Goal: Task Accomplishment & Management: Use online tool/utility

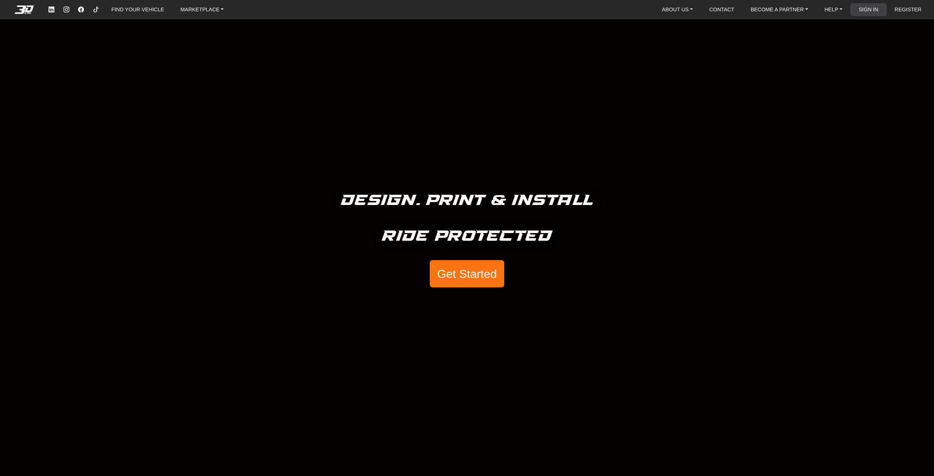
click at [871, 11] on link "SIGN IN" at bounding box center [869, 9] width 26 height 13
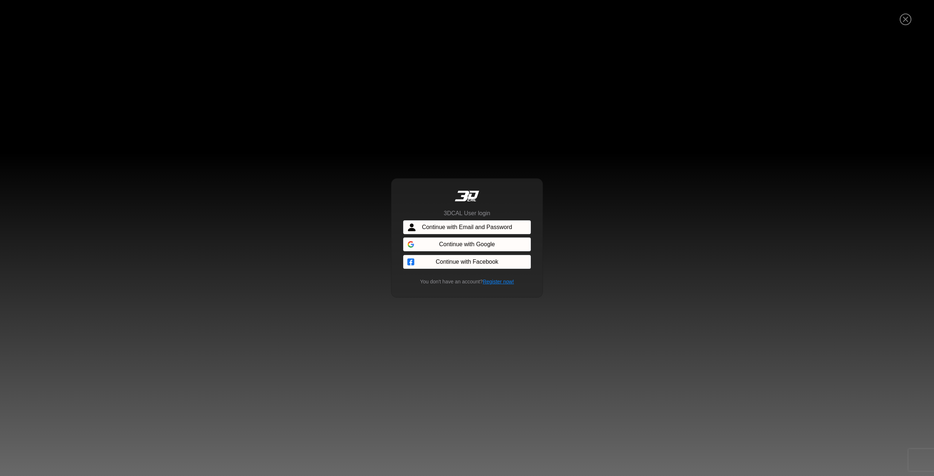
click at [428, 228] on span "Continue with Email and Password" at bounding box center [467, 227] width 90 height 9
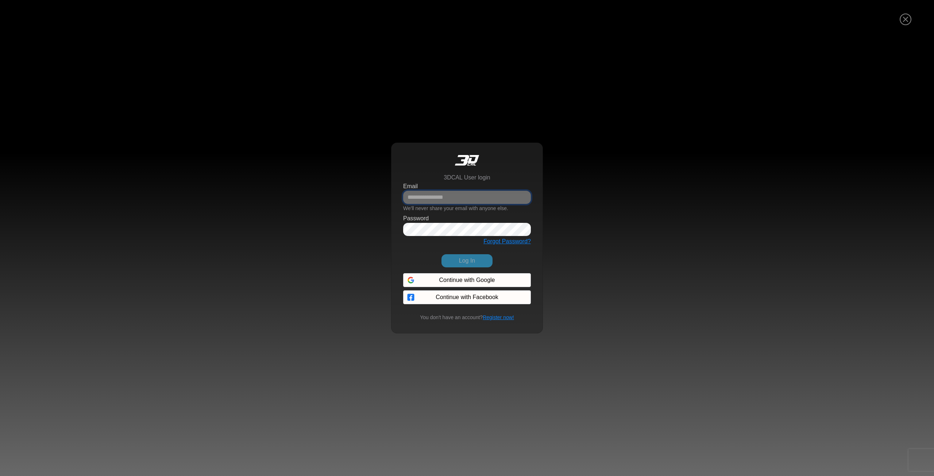
click at [424, 194] on input "Email" at bounding box center [467, 197] width 128 height 13
type input "**********"
click at [441, 254] on button "Log In" at bounding box center [466, 260] width 51 height 13
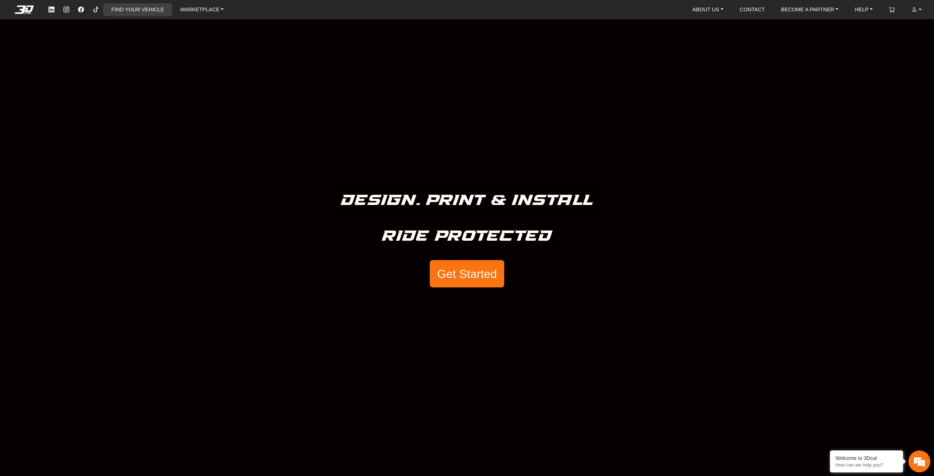
click at [121, 14] on link "FIND YOUR VEHICLE" at bounding box center [137, 9] width 58 height 13
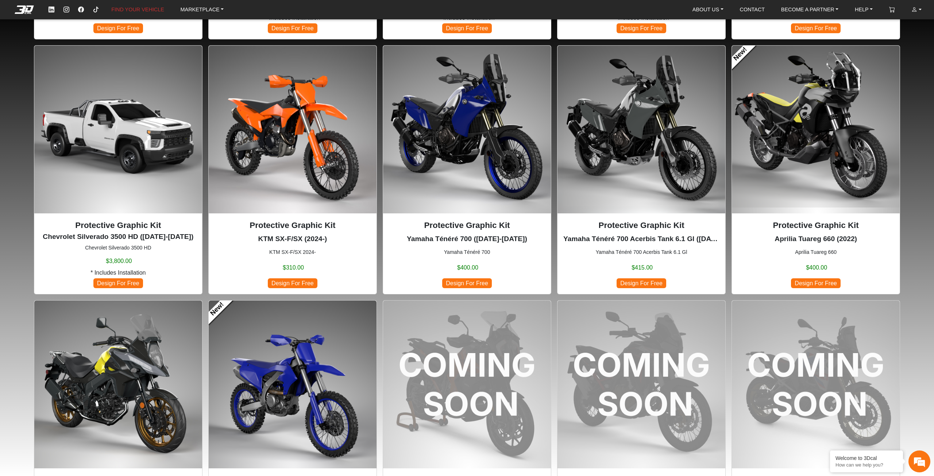
scroll to position [437, 0]
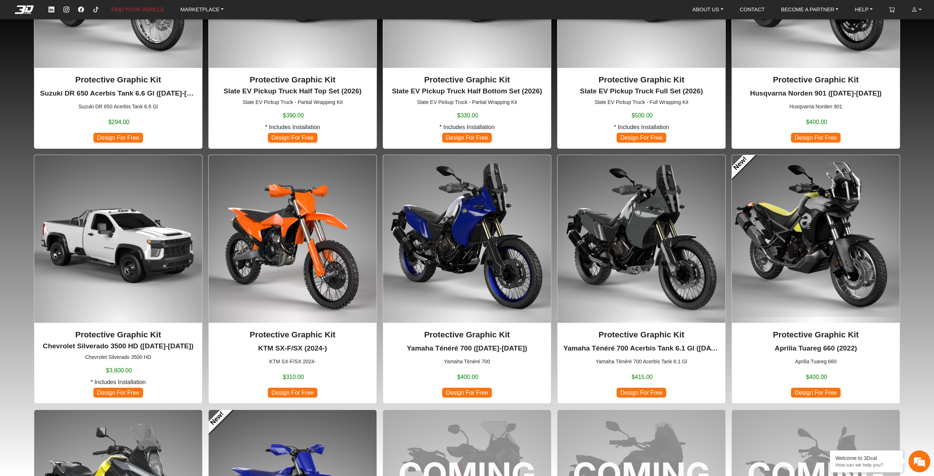
click at [777, 282] on img at bounding box center [816, 239] width 168 height 168
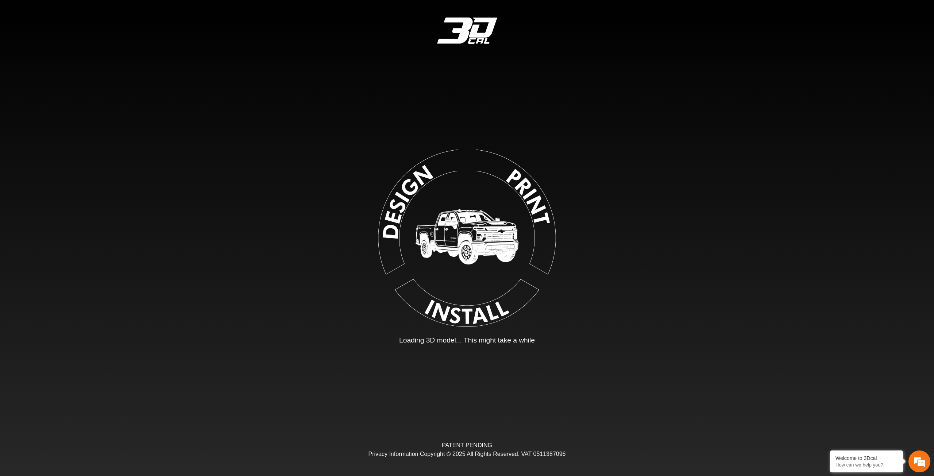
type input "*"
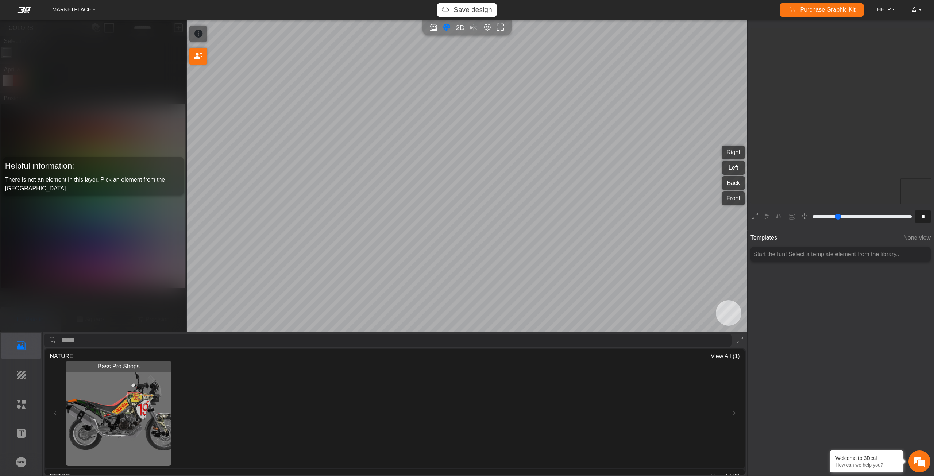
scroll to position [136, 134]
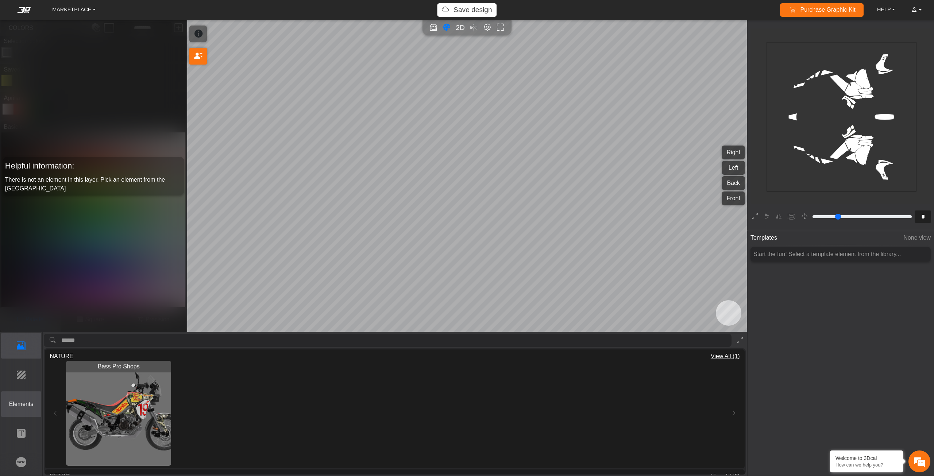
click at [25, 393] on button "Elements" at bounding box center [21, 404] width 40 height 26
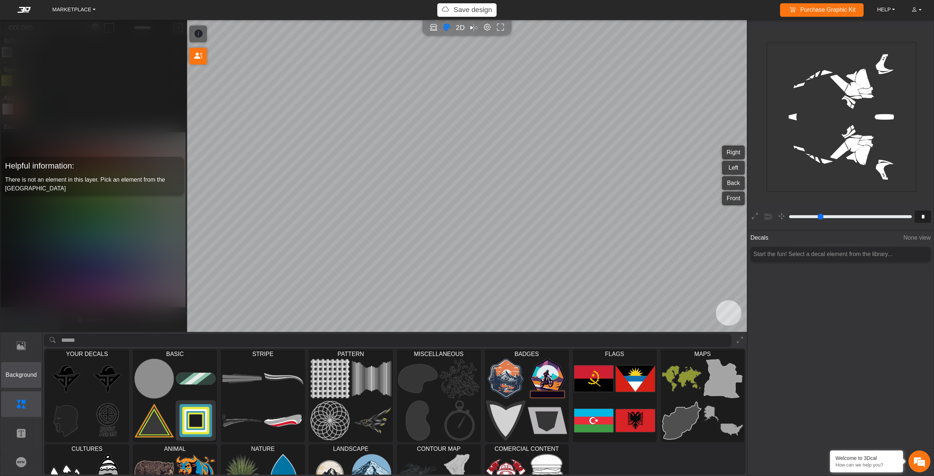
click at [18, 383] on button "Background" at bounding box center [21, 375] width 40 height 26
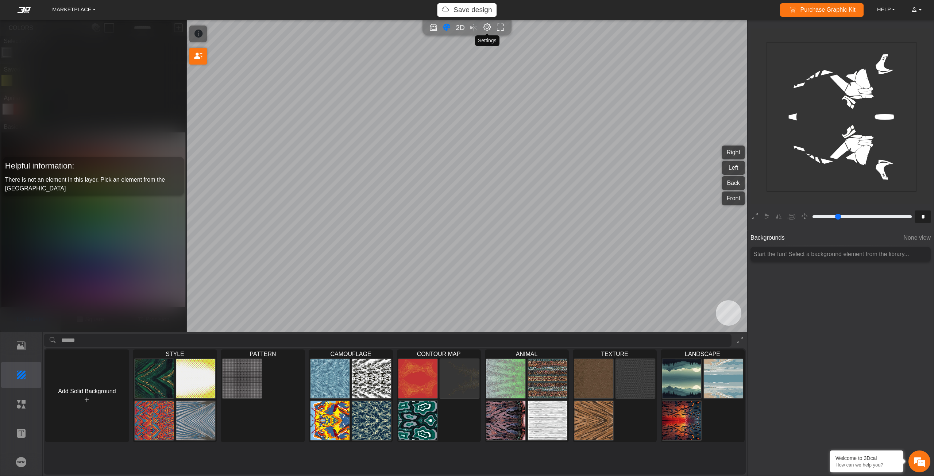
click at [487, 24] on em "Editor settings" at bounding box center [487, 27] width 8 height 8
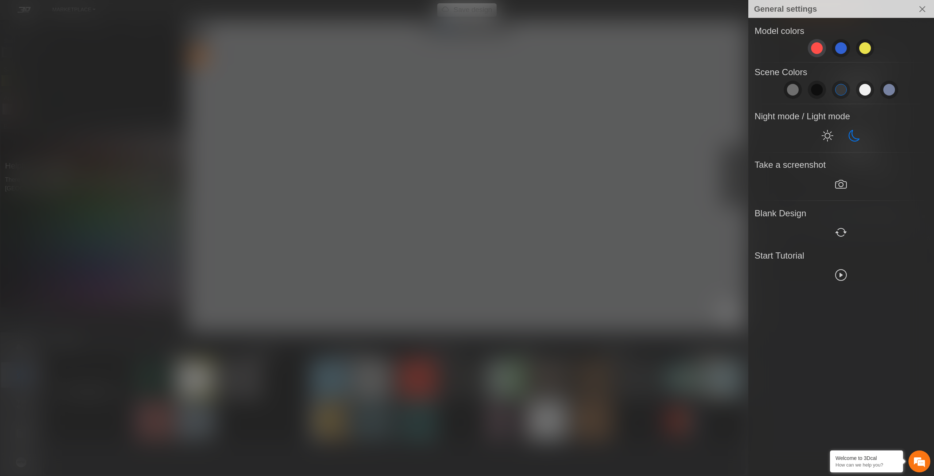
click at [822, 47] on span at bounding box center [817, 48] width 12 height 12
click at [614, 103] on div at bounding box center [467, 238] width 934 height 476
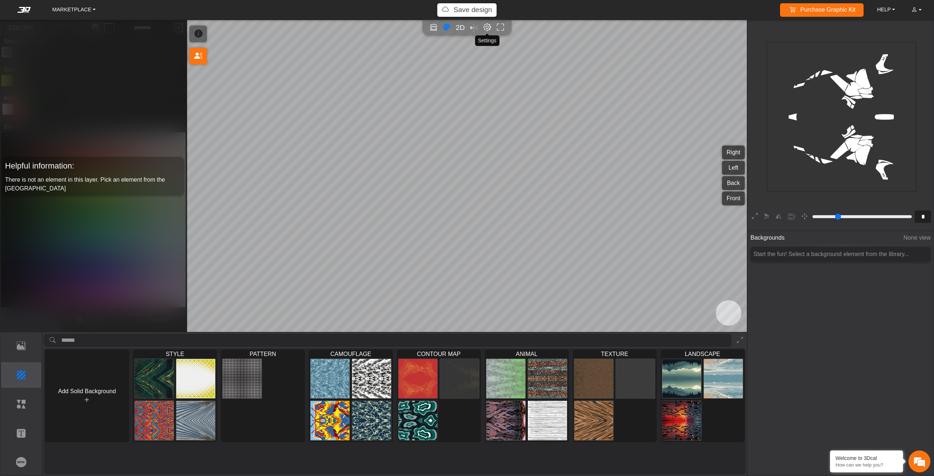
click at [489, 29] on em "Editor settings" at bounding box center [487, 27] width 8 height 8
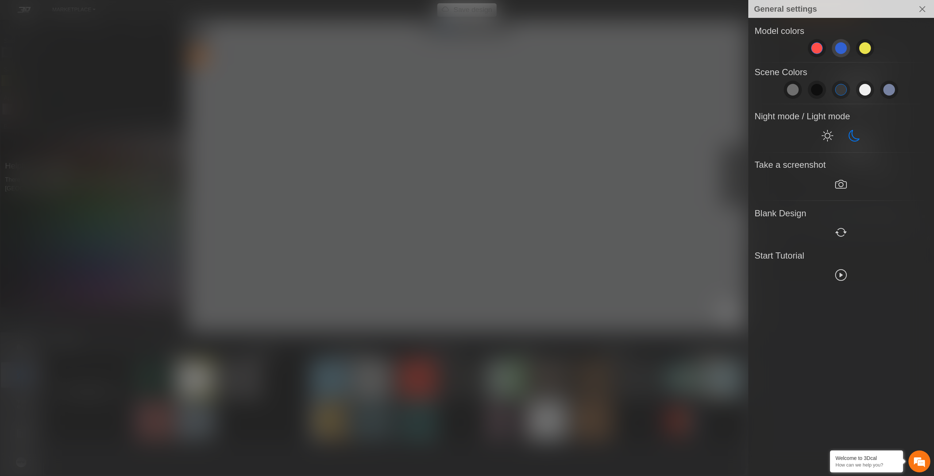
click at [843, 47] on span at bounding box center [841, 48] width 12 height 12
click at [576, 126] on div at bounding box center [467, 238] width 934 height 476
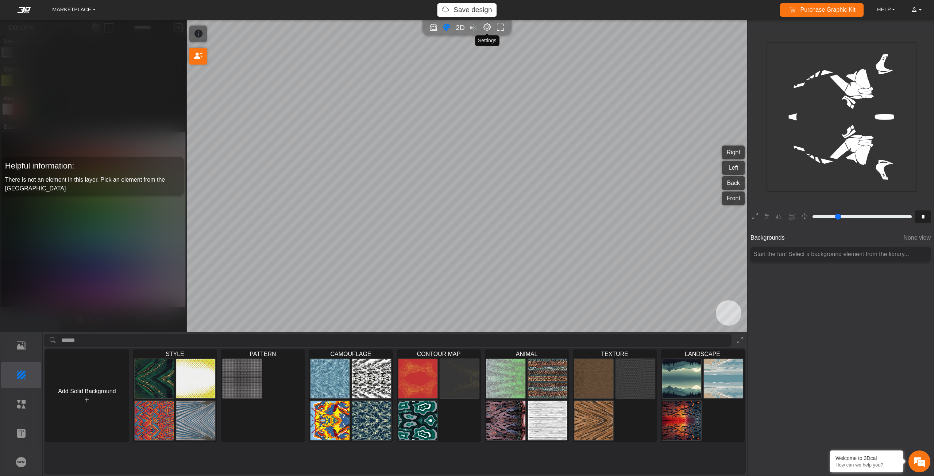
click at [486, 26] on em "Editor settings" at bounding box center [487, 27] width 8 height 8
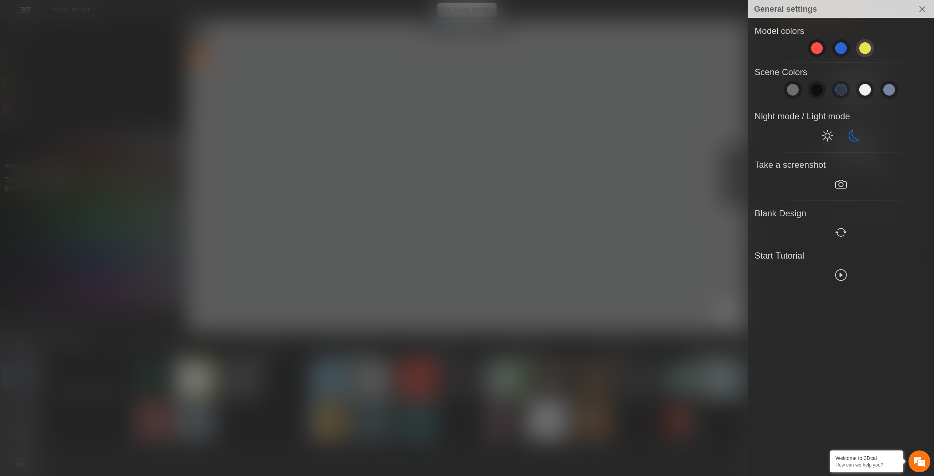
click at [861, 49] on span at bounding box center [865, 48] width 12 height 12
click at [609, 101] on div at bounding box center [467, 238] width 934 height 476
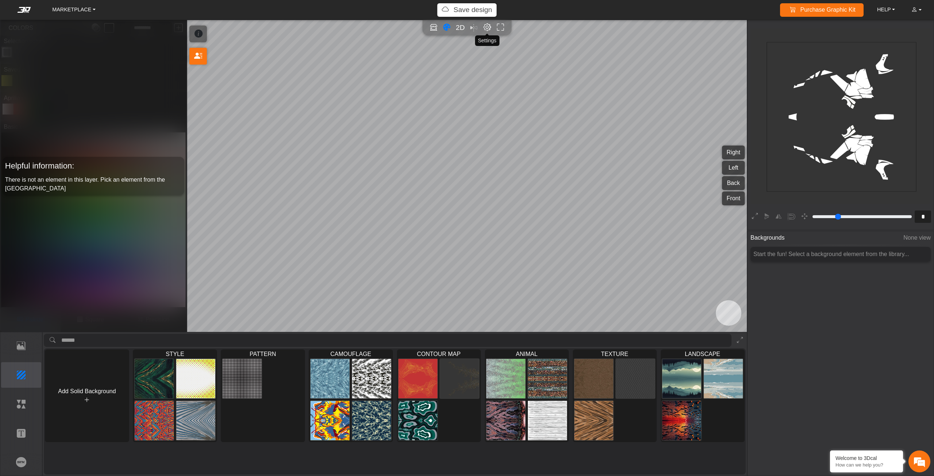
click at [490, 27] on em "Editor settings" at bounding box center [487, 27] width 8 height 8
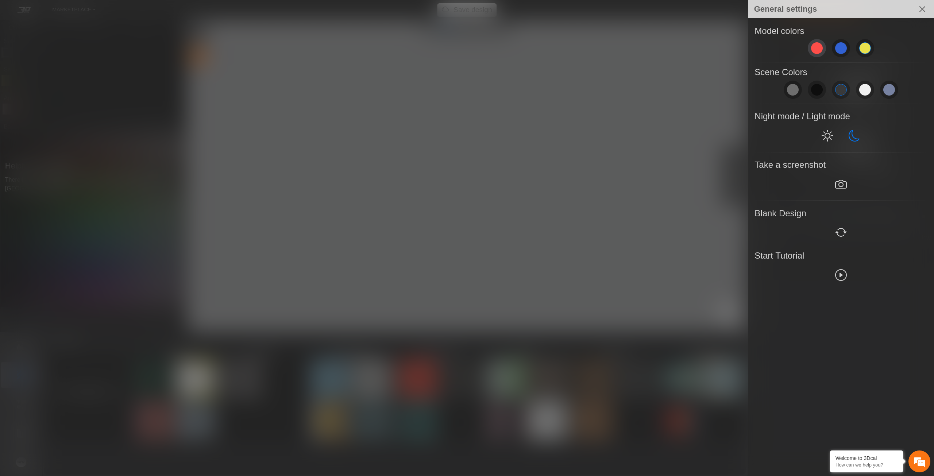
click at [810, 50] on button at bounding box center [817, 48] width 18 height 18
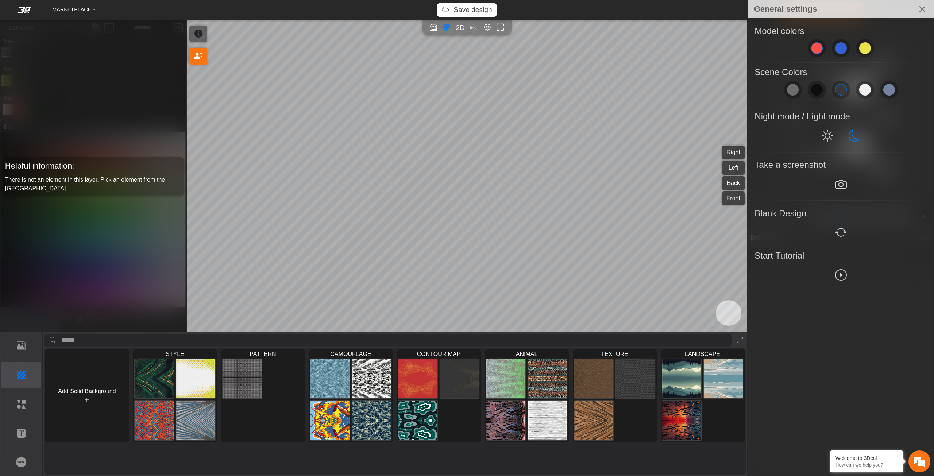
click at [592, 119] on div at bounding box center [467, 238] width 934 height 476
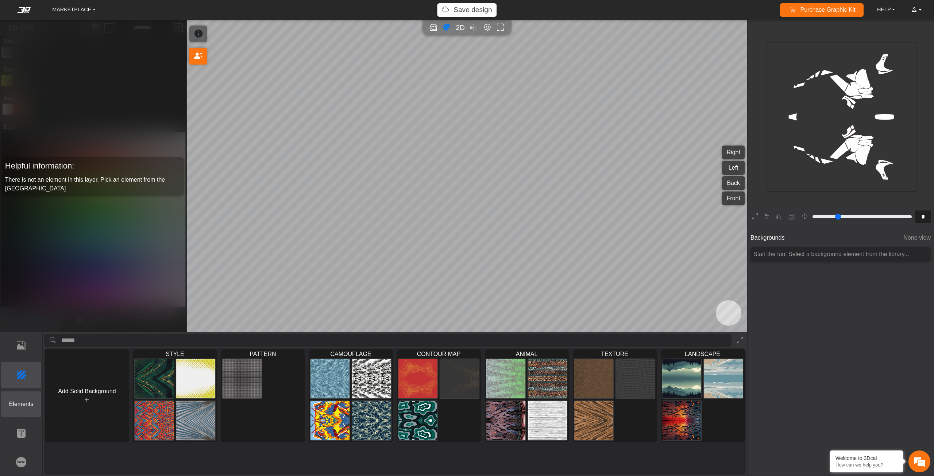
click at [35, 398] on button "Elements" at bounding box center [21, 404] width 40 height 26
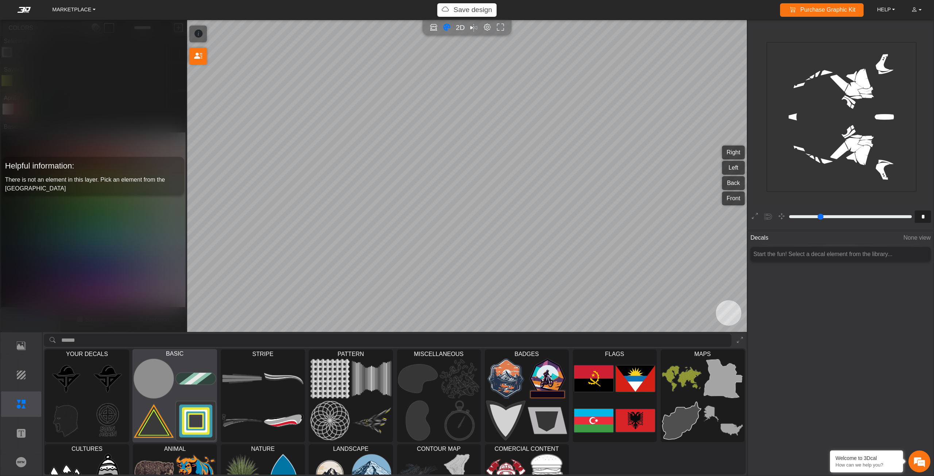
click at [191, 403] on img at bounding box center [196, 421] width 40 height 40
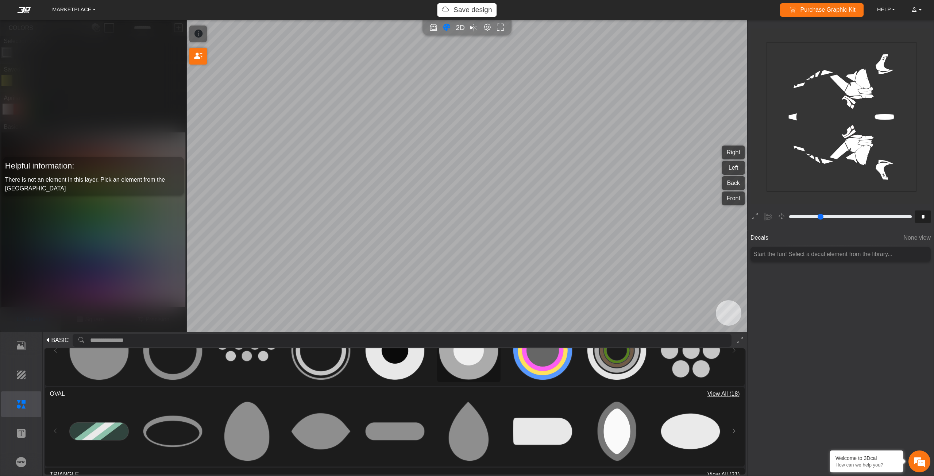
scroll to position [0, 0]
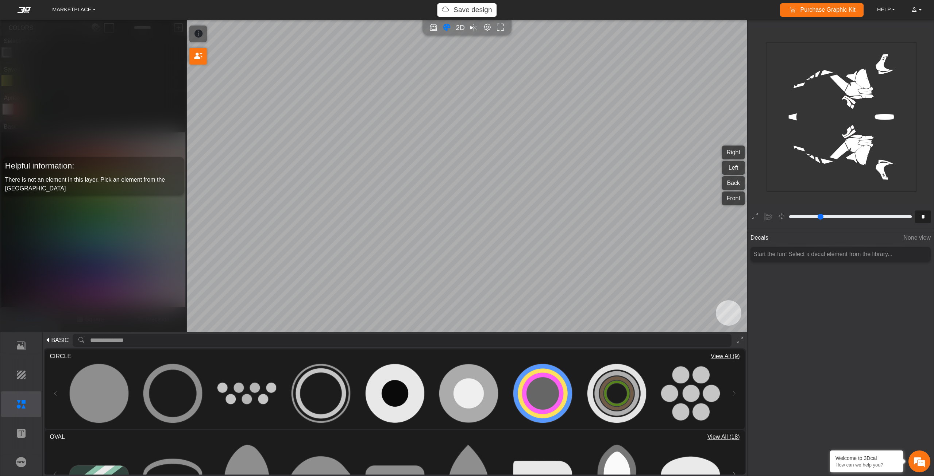
click at [715, 358] on span "View All (9)" at bounding box center [725, 356] width 29 height 9
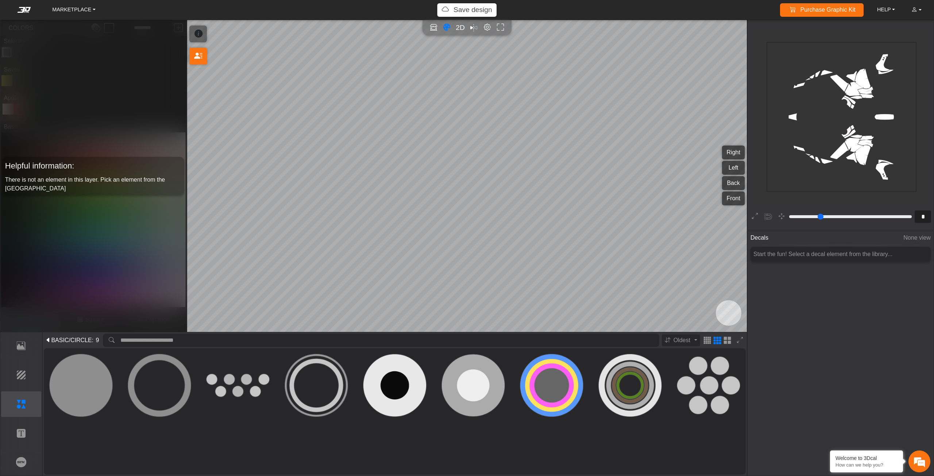
click at [43, 344] on div "BASIC /CIRCLE : 9 Oldest Sort by: Oldest Newest Loading... Loading... Loading..…" at bounding box center [395, 403] width 704 height 143
click at [51, 341] on span "BASIC" at bounding box center [60, 340] width 18 height 9
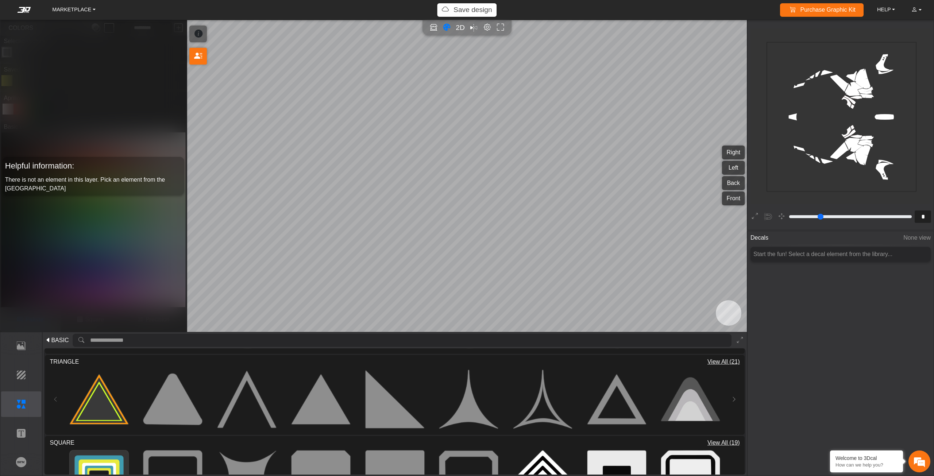
scroll to position [182, 0]
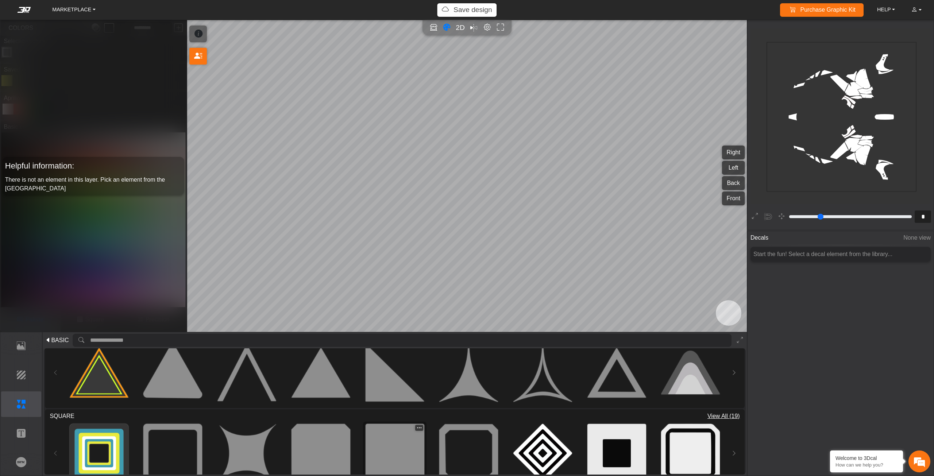
click at [393, 443] on img at bounding box center [395, 453] width 59 height 59
type input "**"
type input "*********"
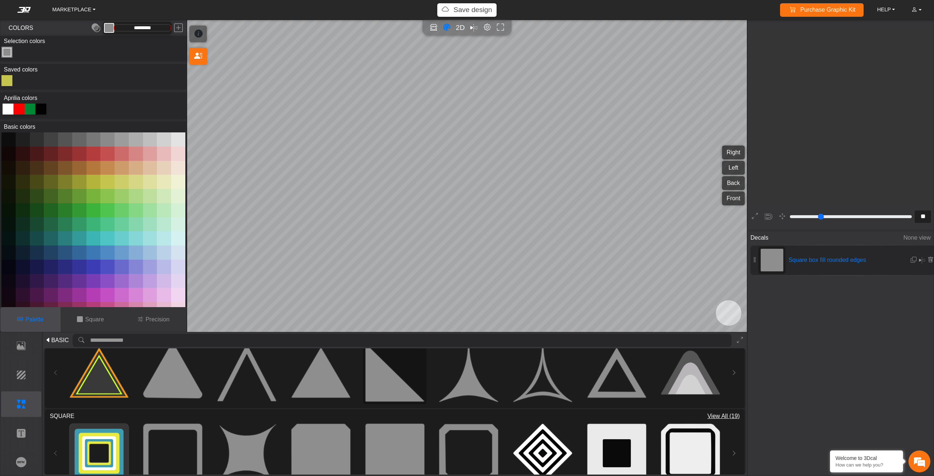
scroll to position [1125, 984]
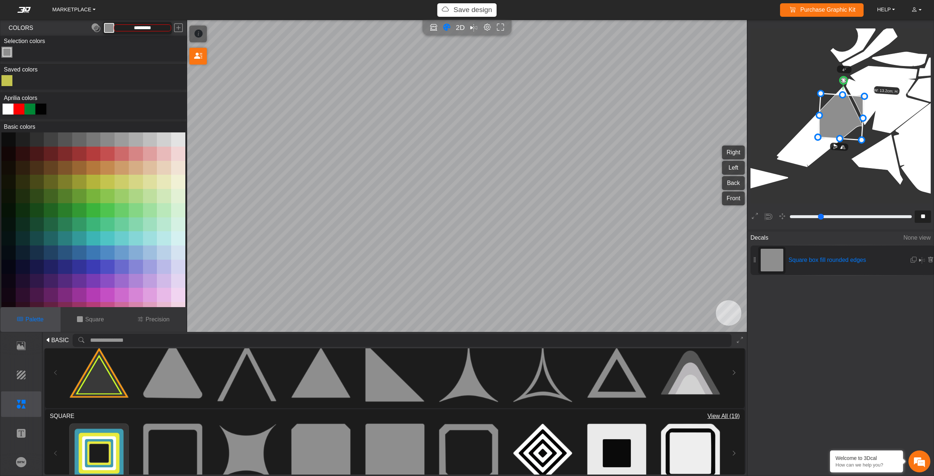
drag, startPoint x: 843, startPoint y: 82, endPoint x: 871, endPoint y: 90, distance: 28.8
click at [848, 84] on circle at bounding box center [844, 81] width 8 height 8
click at [842, 119] on icon at bounding box center [841, 116] width 53 height 53
drag, startPoint x: 855, startPoint y: 83, endPoint x: 862, endPoint y: 99, distance: 17.3
click at [862, 92] on circle at bounding box center [863, 88] width 10 height 10
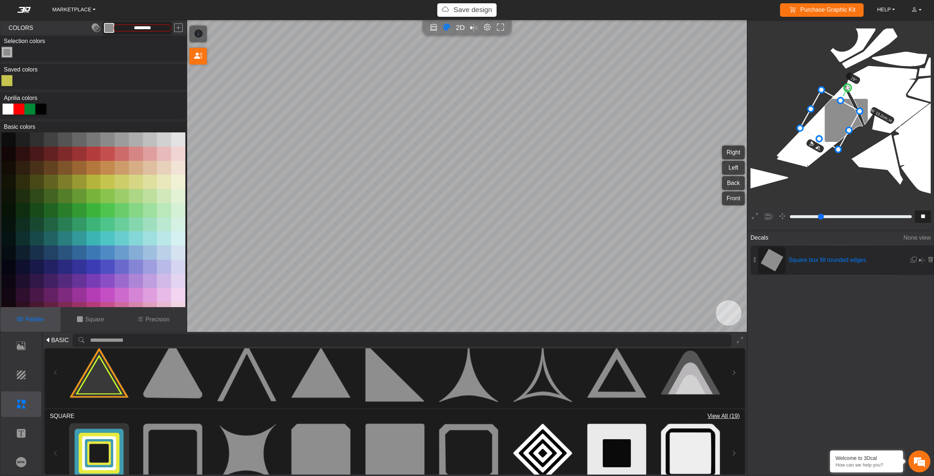
drag, startPoint x: 845, startPoint y: 122, endPoint x: 823, endPoint y: 119, distance: 22.0
click at [823, 119] on icon at bounding box center [829, 119] width 59 height 59
click at [754, 211] on button at bounding box center [754, 216] width 11 height 11
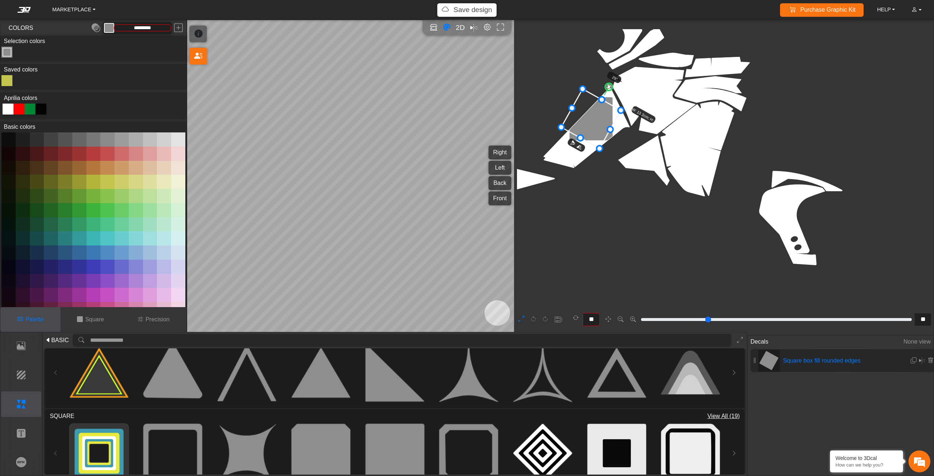
type input "**"
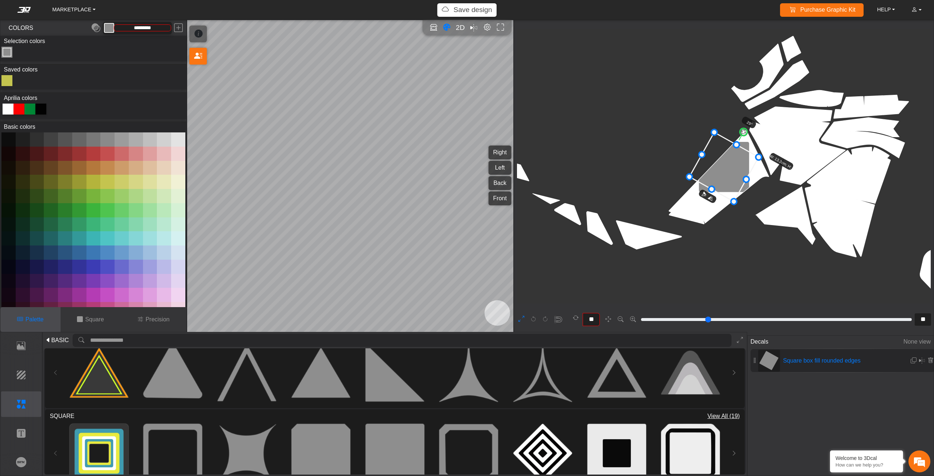
type input "**"
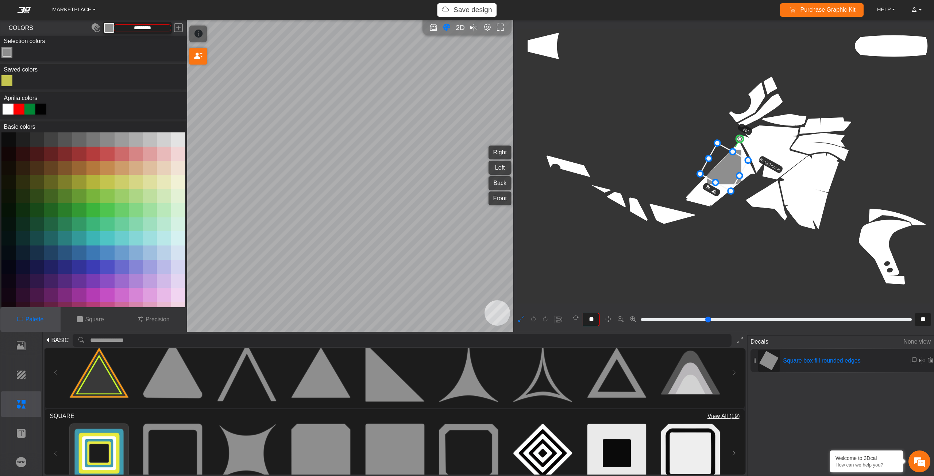
type input "**"
type input "*"
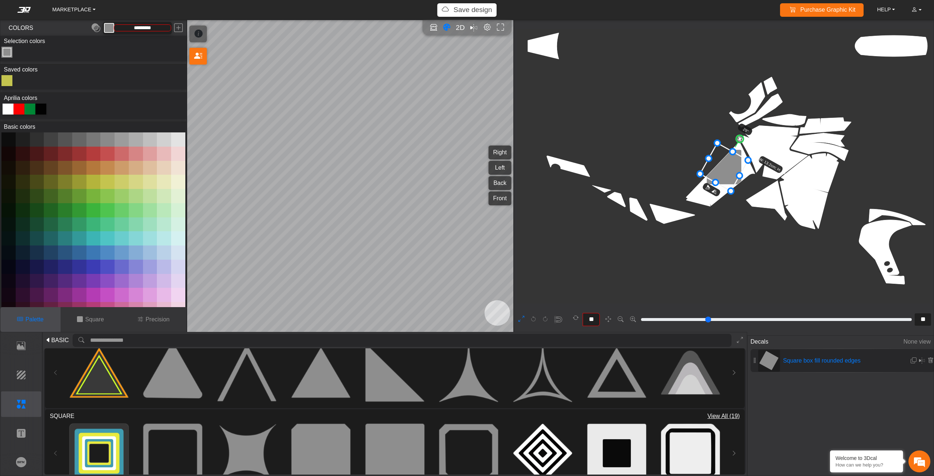
type input "*"
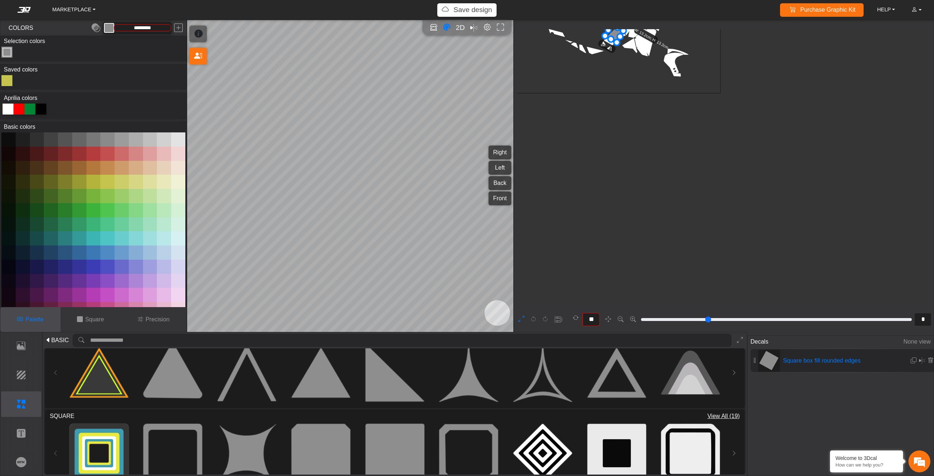
scroll to position [221, 106]
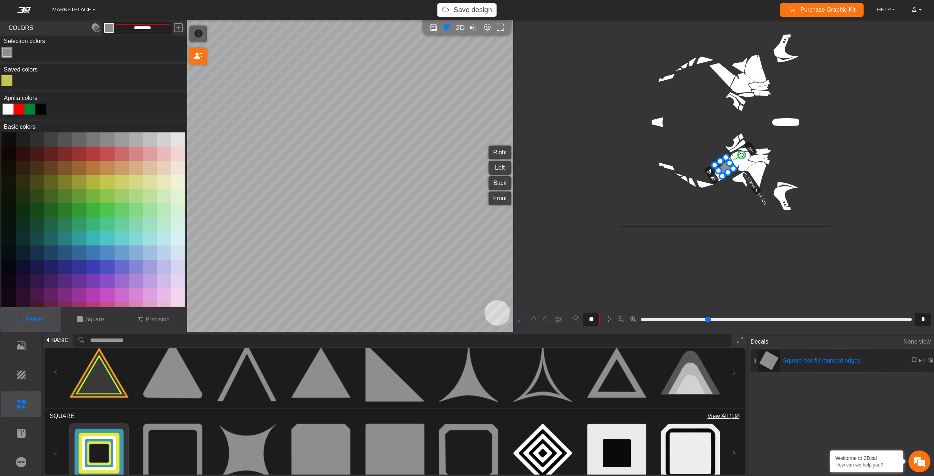
type input "**"
drag, startPoint x: 732, startPoint y: 150, endPoint x: 744, endPoint y: 155, distance: 13.6
click at [744, 155] on circle at bounding box center [742, 155] width 10 height 10
drag, startPoint x: 730, startPoint y: 165, endPoint x: 746, endPoint y: 158, distance: 17.5
drag, startPoint x: 735, startPoint y: 169, endPoint x: 768, endPoint y: 197, distance: 42.9
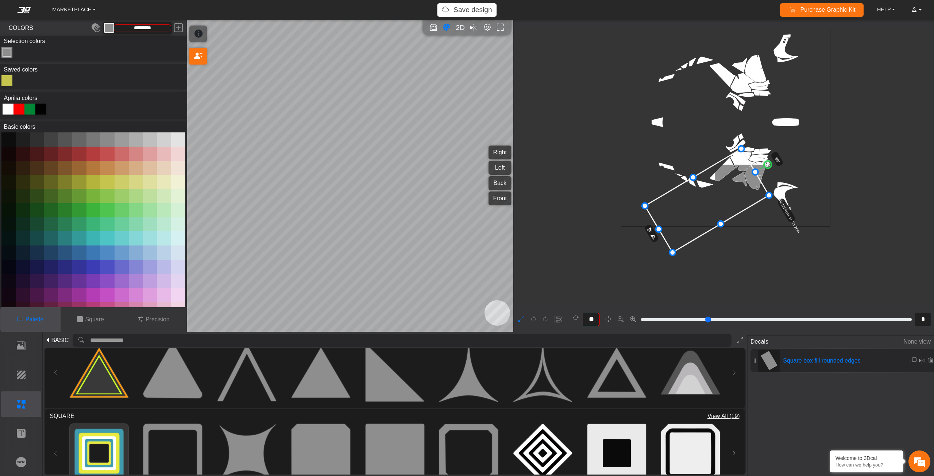
drag, startPoint x: 728, startPoint y: 188, endPoint x: 639, endPoint y: 211, distance: 92.1
drag, startPoint x: 692, startPoint y: 181, endPoint x: 687, endPoint y: 184, distance: 5.9
type input "*"
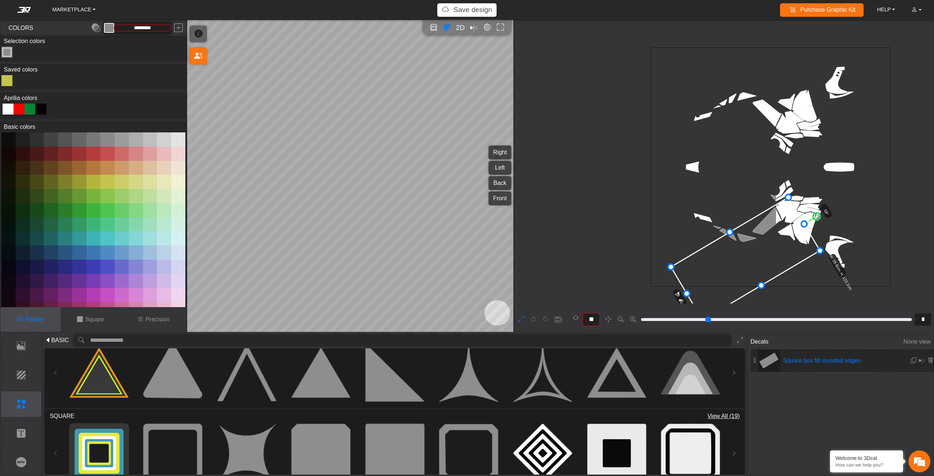
type input "*"
type input "**"
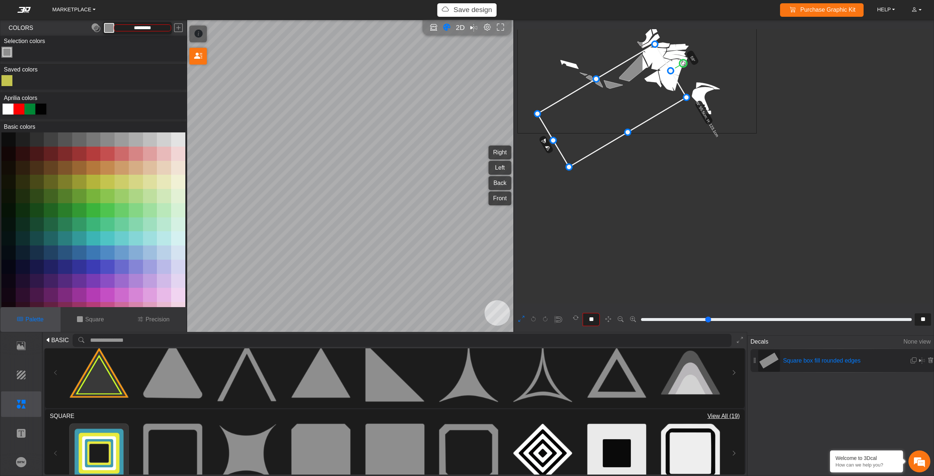
type input "**"
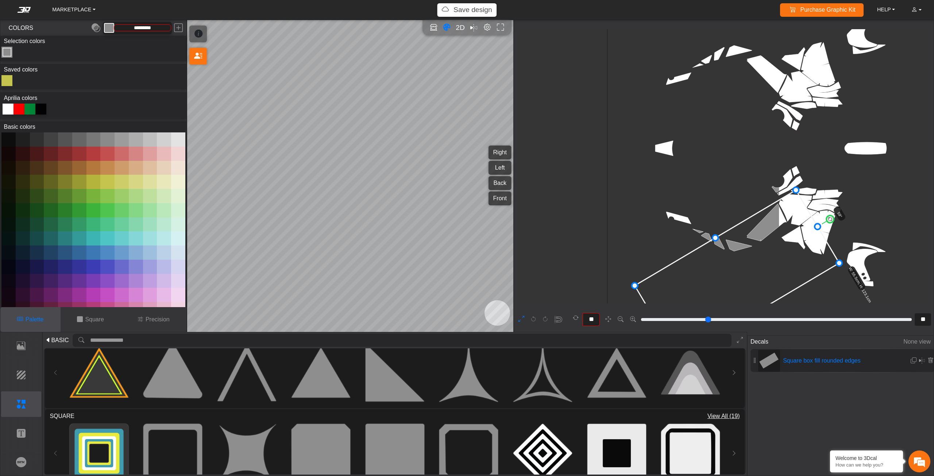
scroll to position [426, 284]
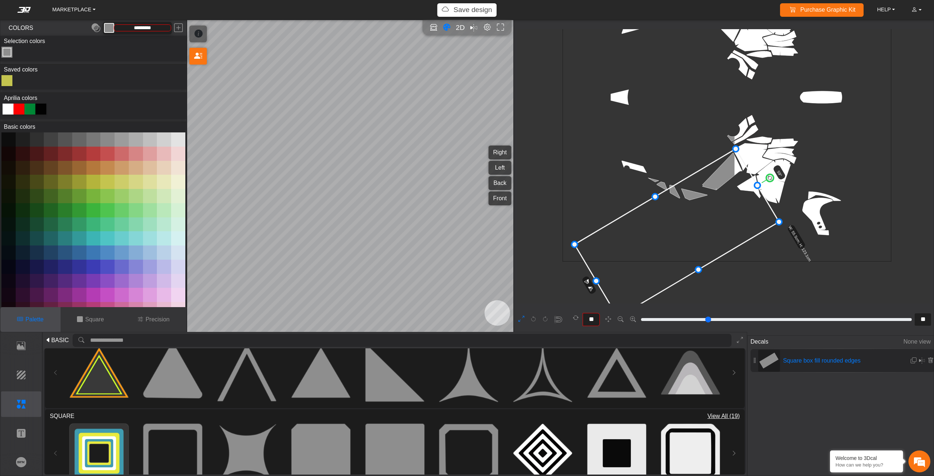
drag, startPoint x: 723, startPoint y: 185, endPoint x: 712, endPoint y: 191, distance: 12.4
click at [712, 191] on icon at bounding box center [677, 233] width 204 height 169
click at [709, 191] on icon at bounding box center [674, 233] width 204 height 169
click at [712, 190] on icon at bounding box center [677, 232] width 204 height 169
click at [713, 189] on icon at bounding box center [677, 232] width 204 height 169
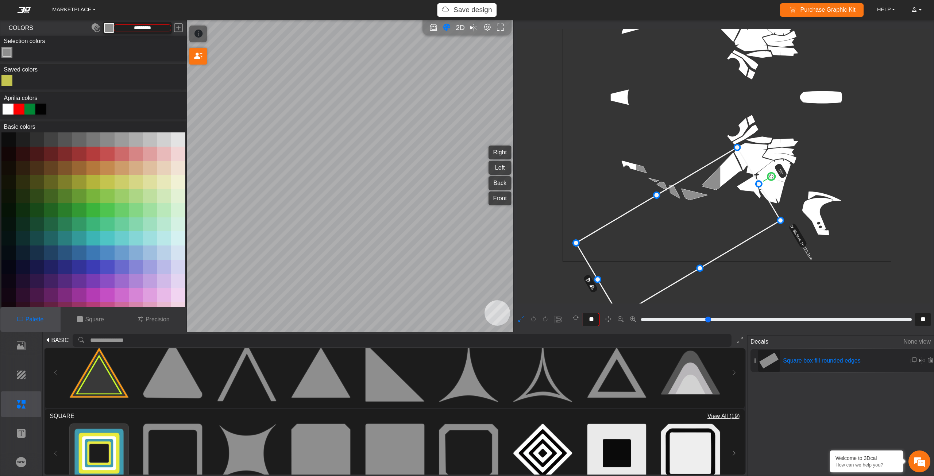
click at [715, 188] on icon at bounding box center [678, 232] width 204 height 169
type input "**"
drag, startPoint x: 775, startPoint y: 177, endPoint x: 762, endPoint y: 169, distance: 15.5
click at [762, 169] on g "53° W: 55.5cm; H: 123.1cm" at bounding box center [701, 244] width 265 height 248
click at [738, 172] on icon at bounding box center [679, 230] width 201 height 181
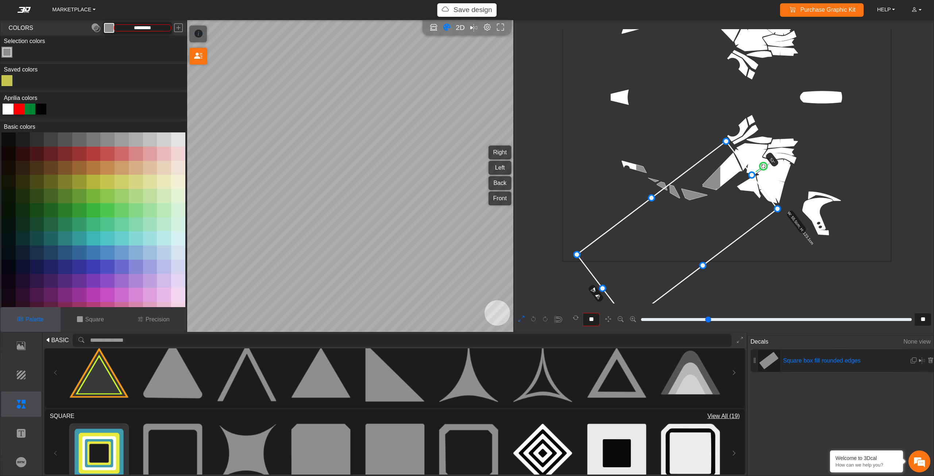
click at [737, 173] on icon at bounding box center [677, 232] width 201 height 181
drag, startPoint x: 737, startPoint y: 173, endPoint x: 742, endPoint y: 172, distance: 5.3
click at [742, 172] on icon at bounding box center [676, 232] width 201 height 181
type input "**"
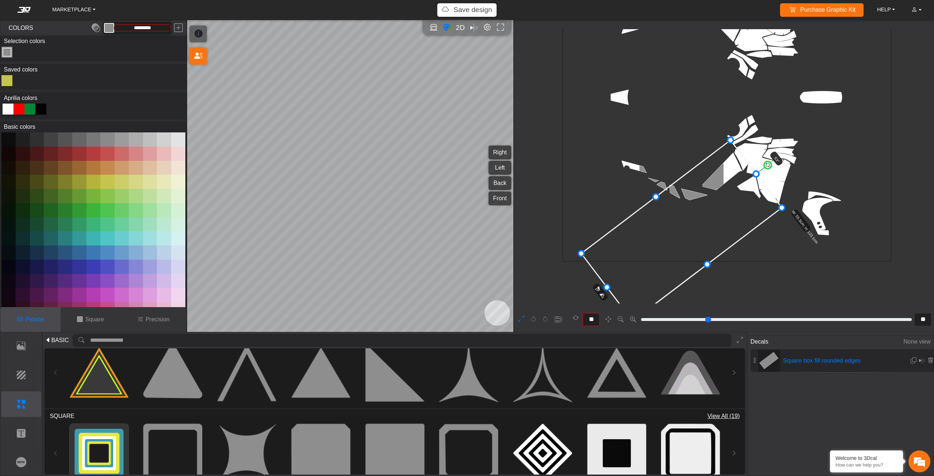
type input "**"
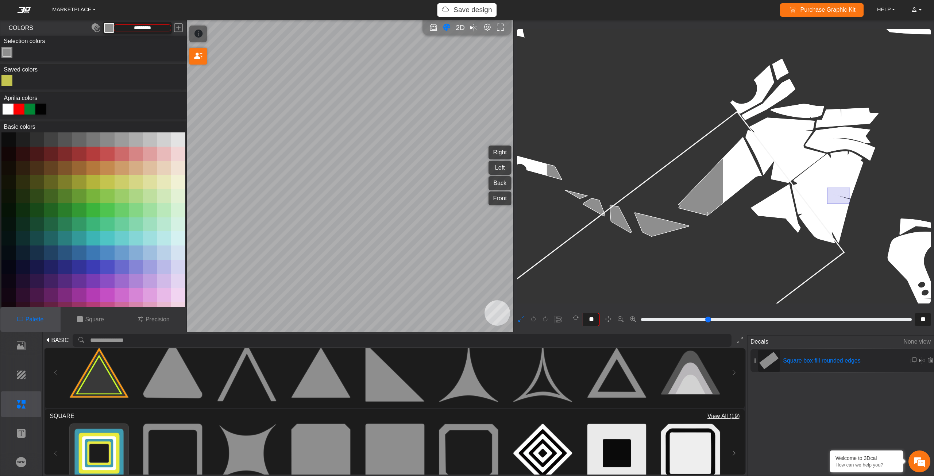
drag, startPoint x: 850, startPoint y: 204, endPoint x: 827, endPoint y: 188, distance: 27.5
click at [827, 188] on icon "background_wire_template_bg decal_Tuareg660_right decal_Tuareg660_left decal_Tu…" at bounding box center [730, 21] width 2062 height 2062
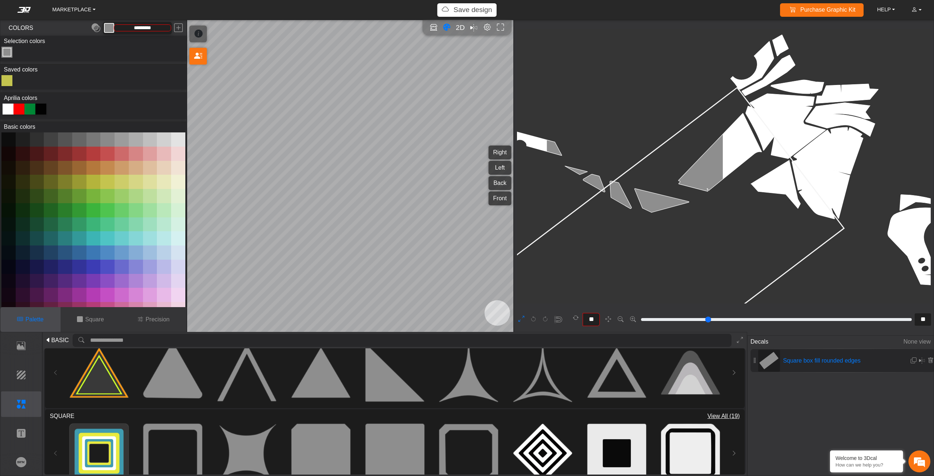
scroll to position [1076, 819]
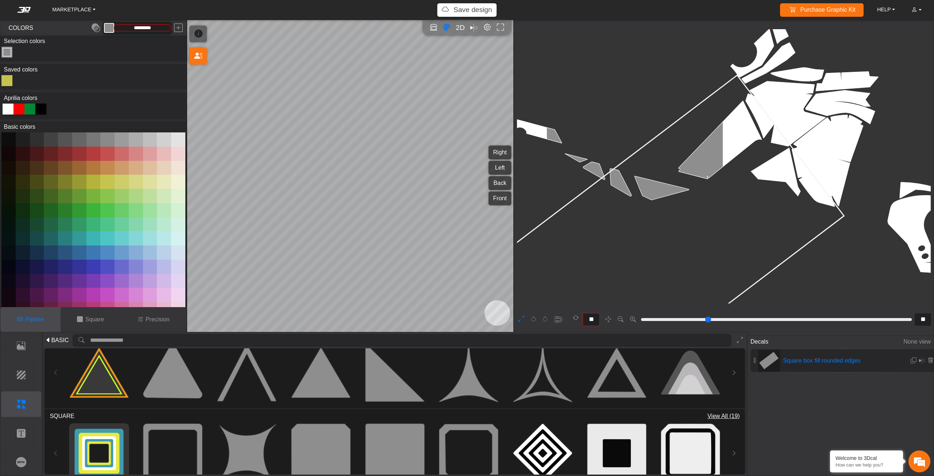
click at [790, 189] on icon at bounding box center [635, 263] width 418 height 377
click at [763, 137] on icon at bounding box center [635, 263] width 418 height 377
click at [786, 155] on icon at bounding box center [637, 263] width 418 height 377
click at [784, 155] on icon at bounding box center [635, 263] width 418 height 377
click at [785, 155] on icon at bounding box center [636, 263] width 418 height 377
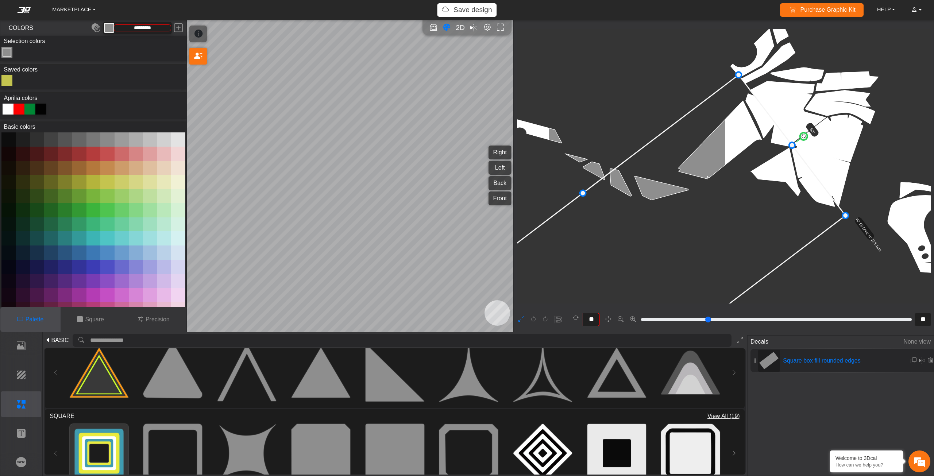
click at [776, 152] on icon at bounding box center [636, 263] width 418 height 377
type input "**"
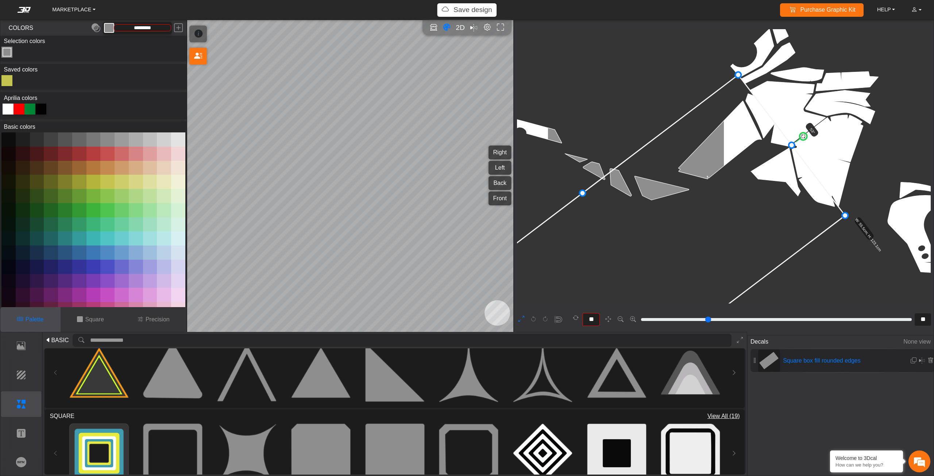
type input "**"
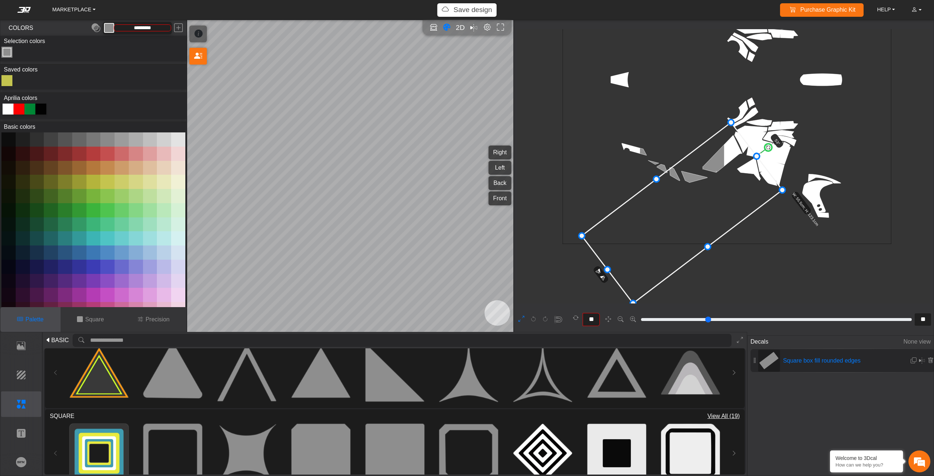
type input "*"
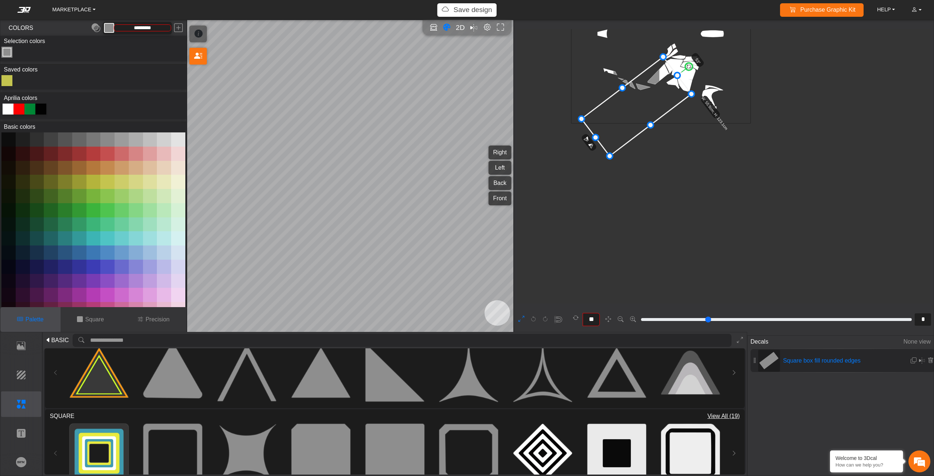
scroll to position [179, 61]
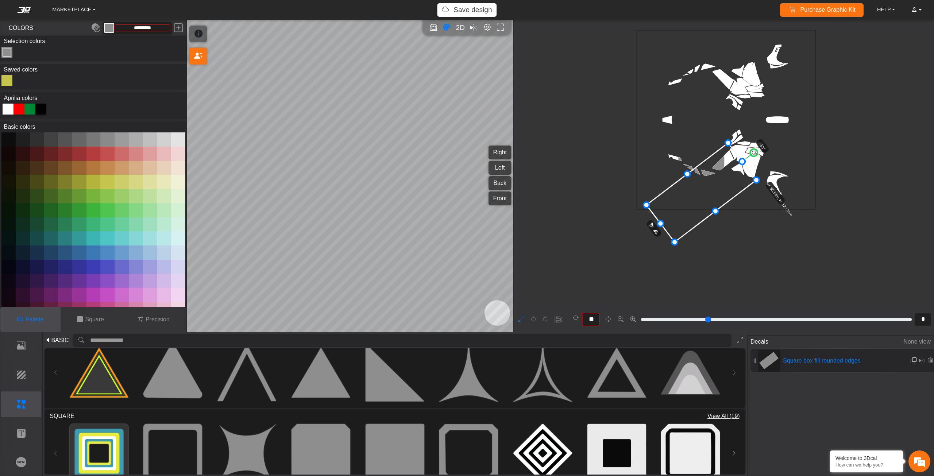
click at [911, 360] on em at bounding box center [914, 361] width 6 height 6
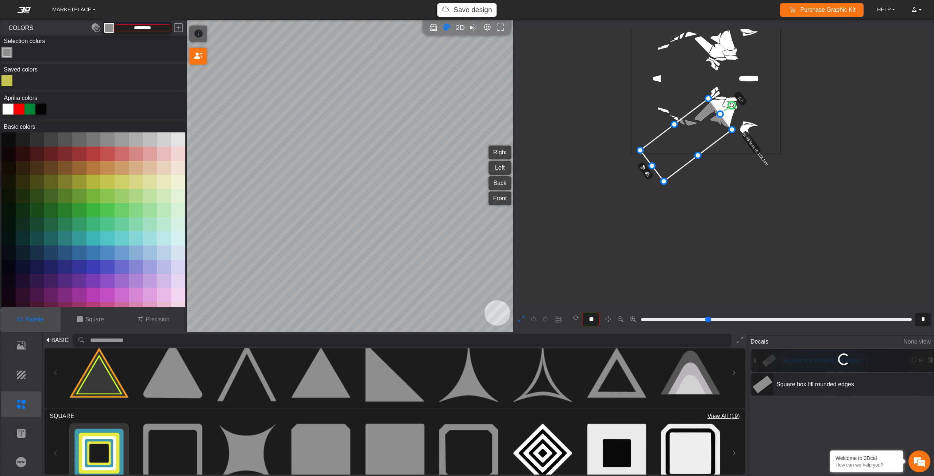
type input "*"
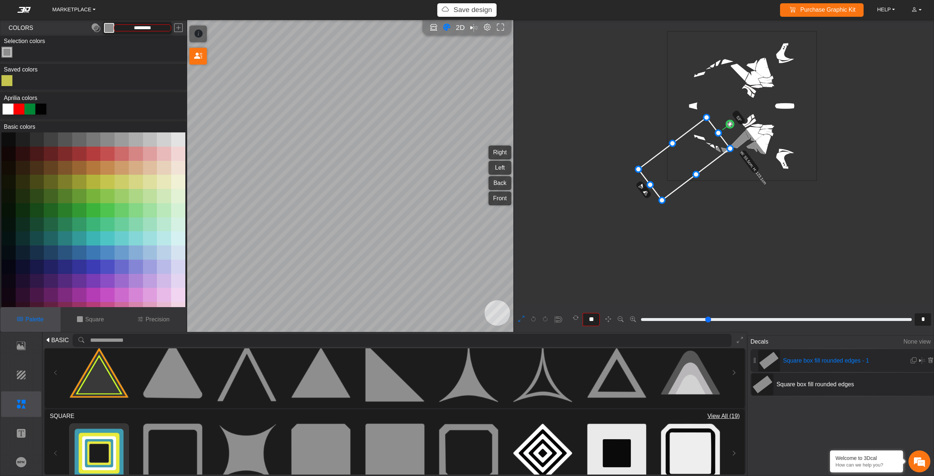
drag, startPoint x: 712, startPoint y: 153, endPoint x: 687, endPoint y: 144, distance: 25.8
click at [687, 144] on icon at bounding box center [684, 158] width 92 height 83
drag, startPoint x: 648, startPoint y: 182, endPoint x: 693, endPoint y: 148, distance: 56.5
